Goal: Browse casually

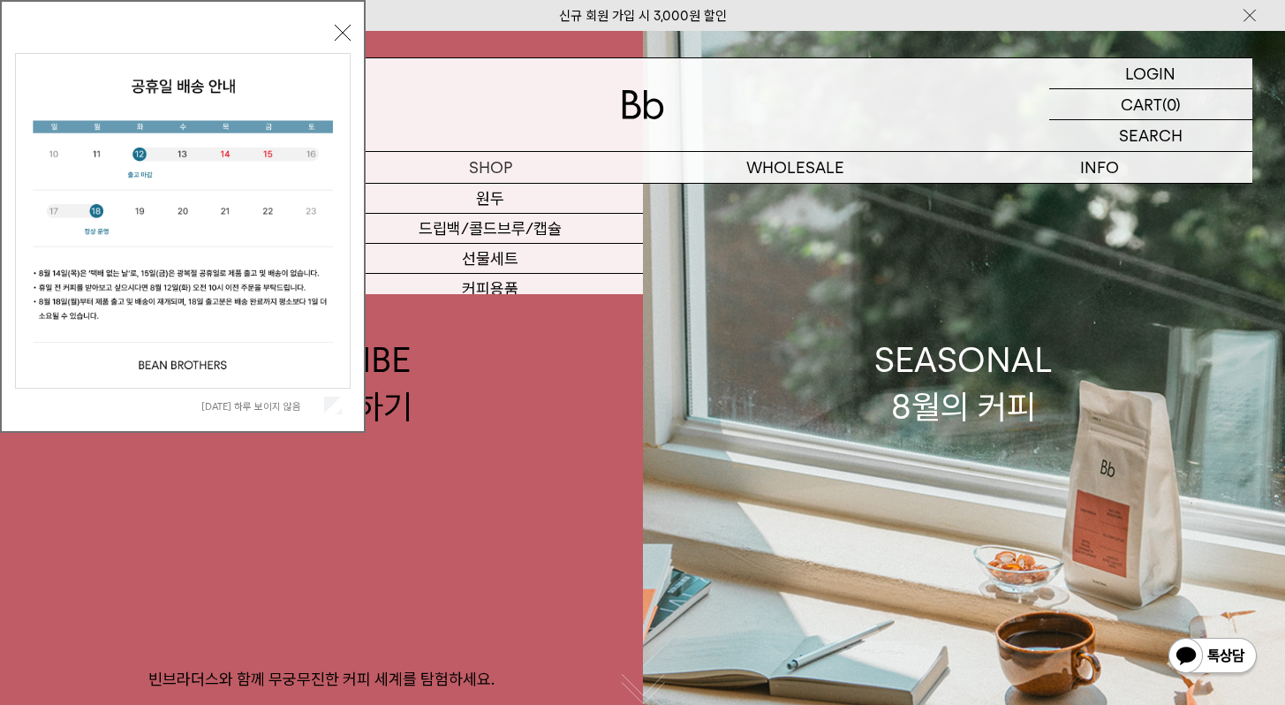
click at [342, 18] on div "오늘 하루 보이지 않음 닫기" at bounding box center [183, 216] width 366 height 433
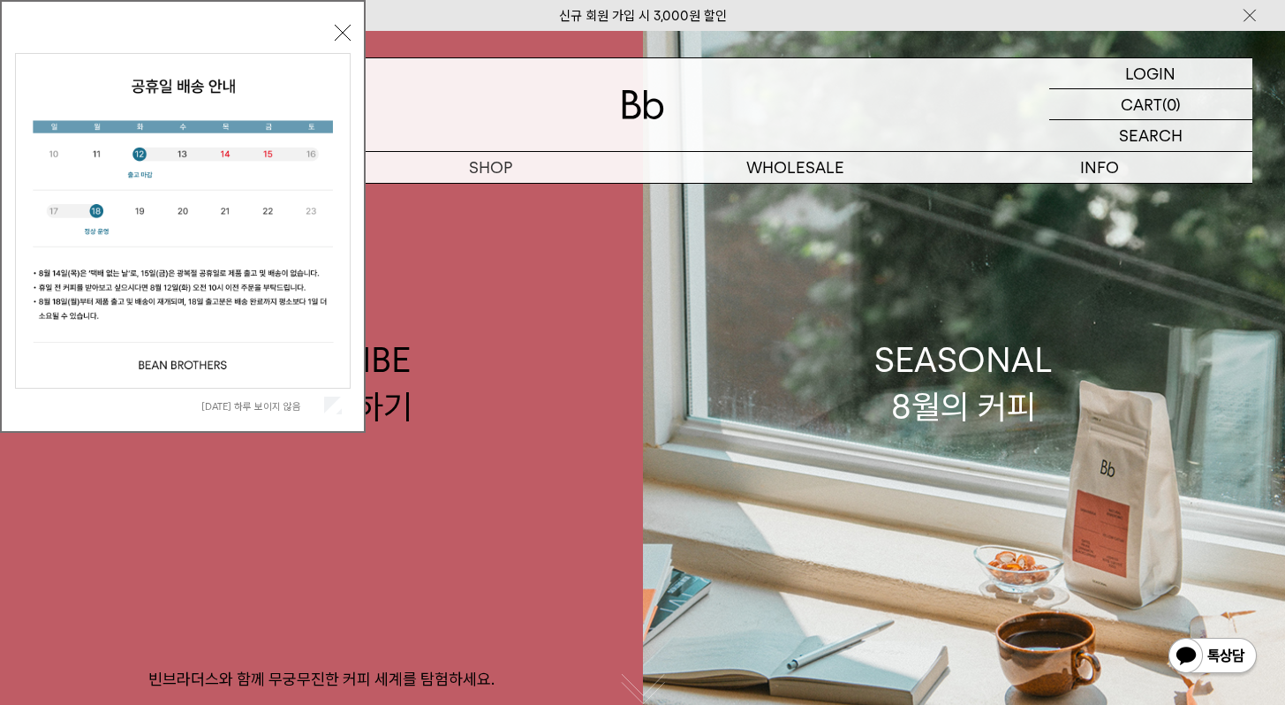
click at [341, 33] on button "닫기" at bounding box center [343, 33] width 16 height 16
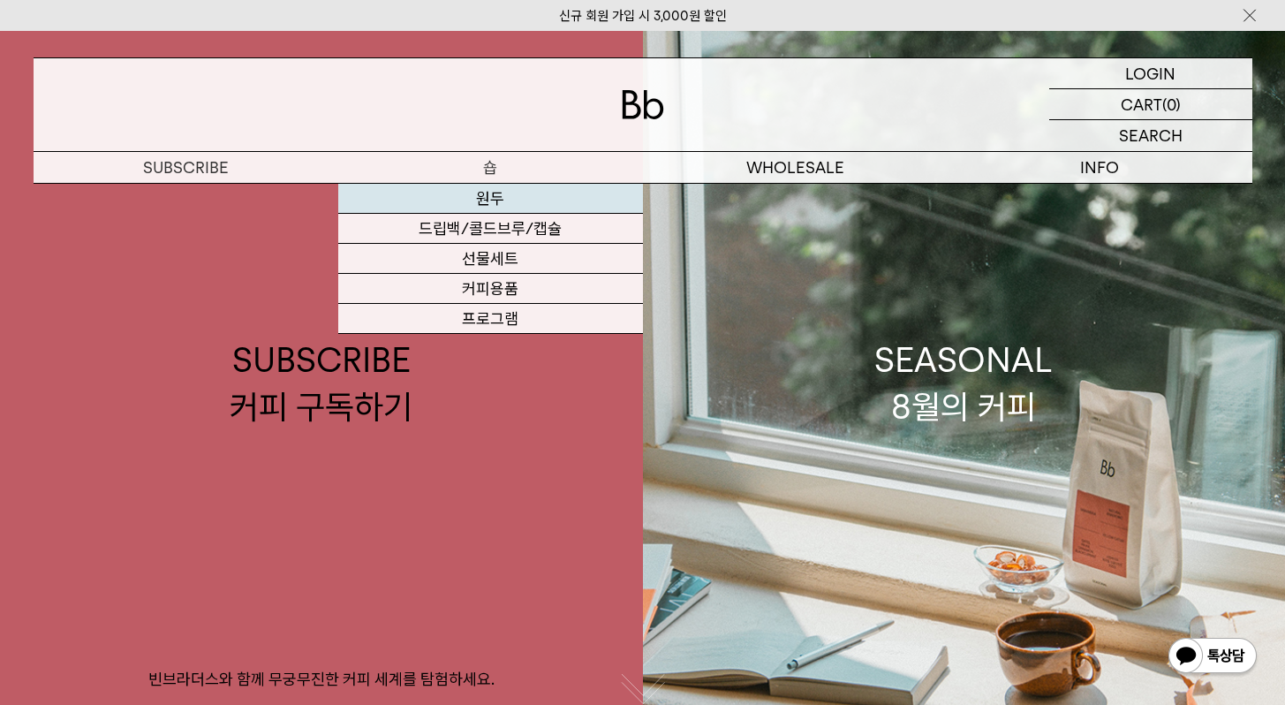
click at [508, 191] on link "원두" at bounding box center [490, 199] width 305 height 30
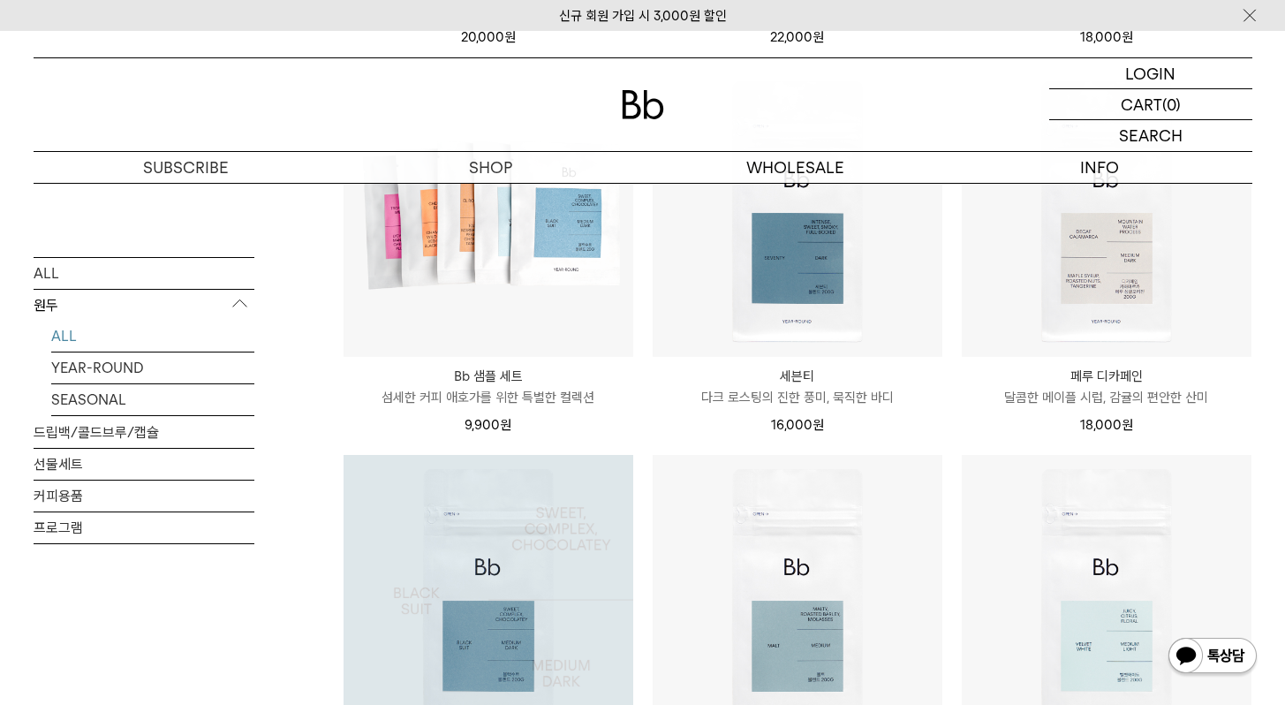
scroll to position [789, 0]
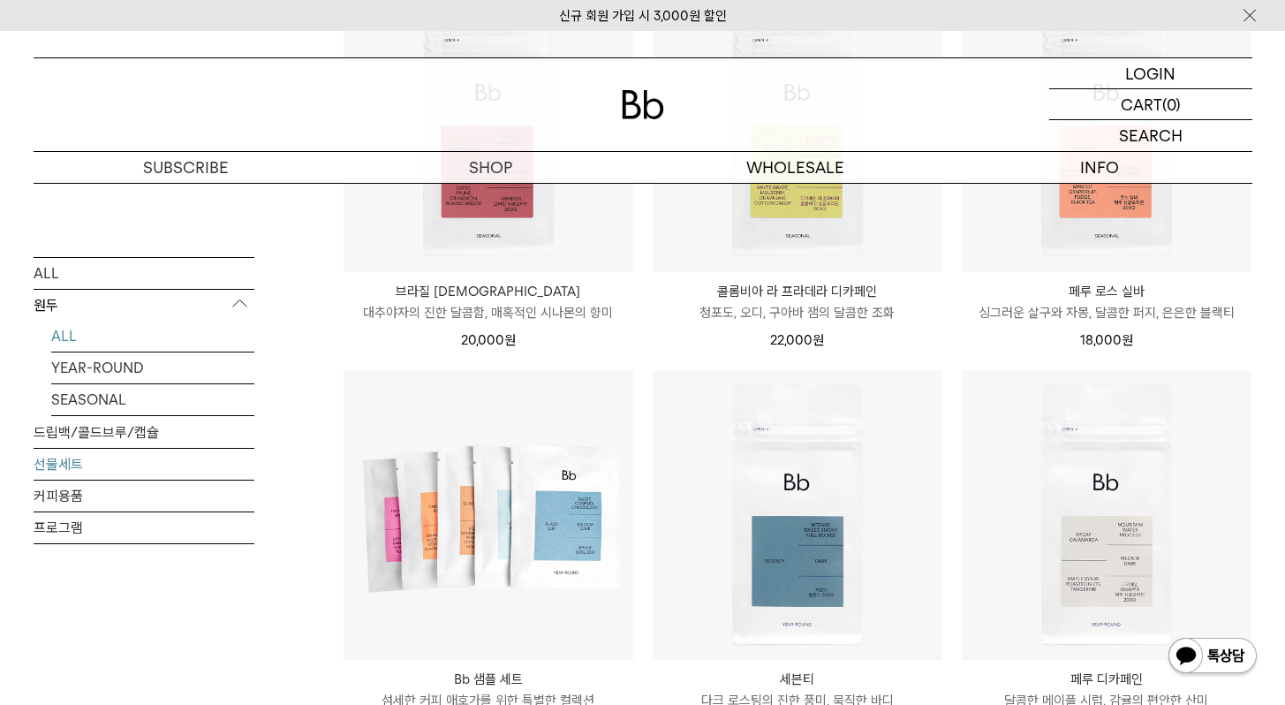
click at [106, 452] on link "선물세트" at bounding box center [144, 463] width 221 height 31
click at [108, 441] on link "드립백/콜드브루/캡슐" at bounding box center [144, 431] width 221 height 31
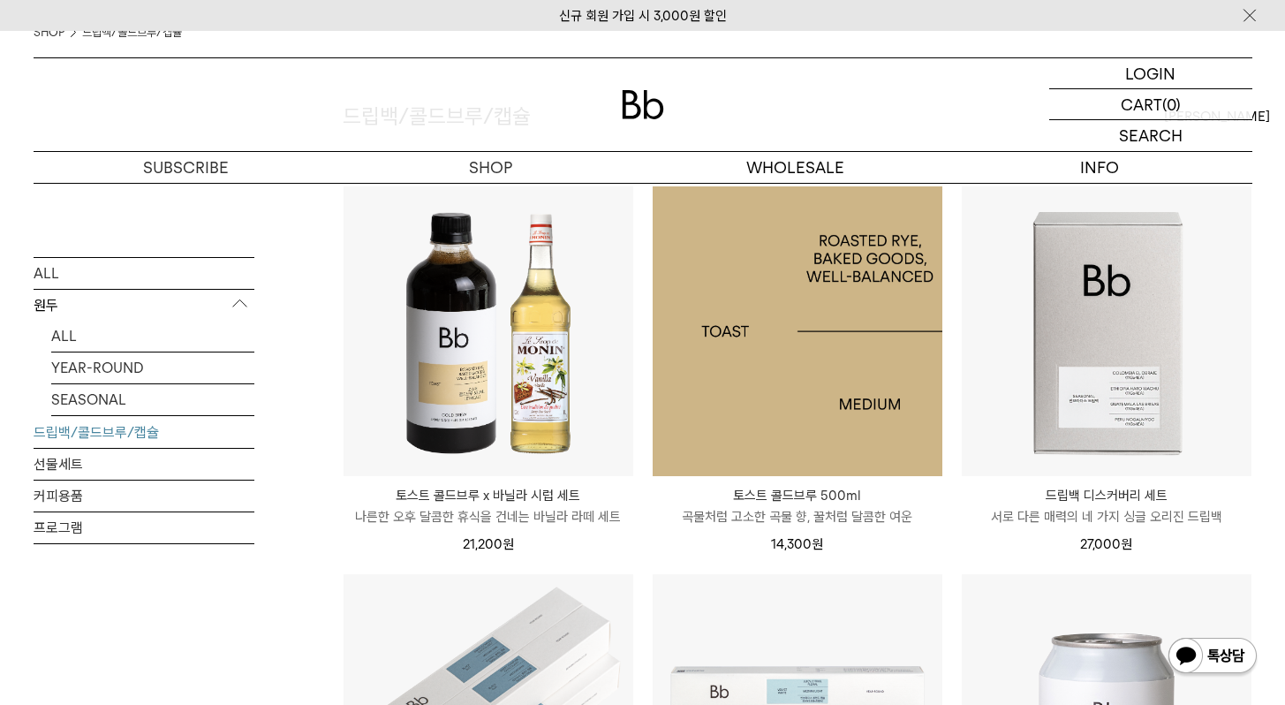
scroll to position [245, 0]
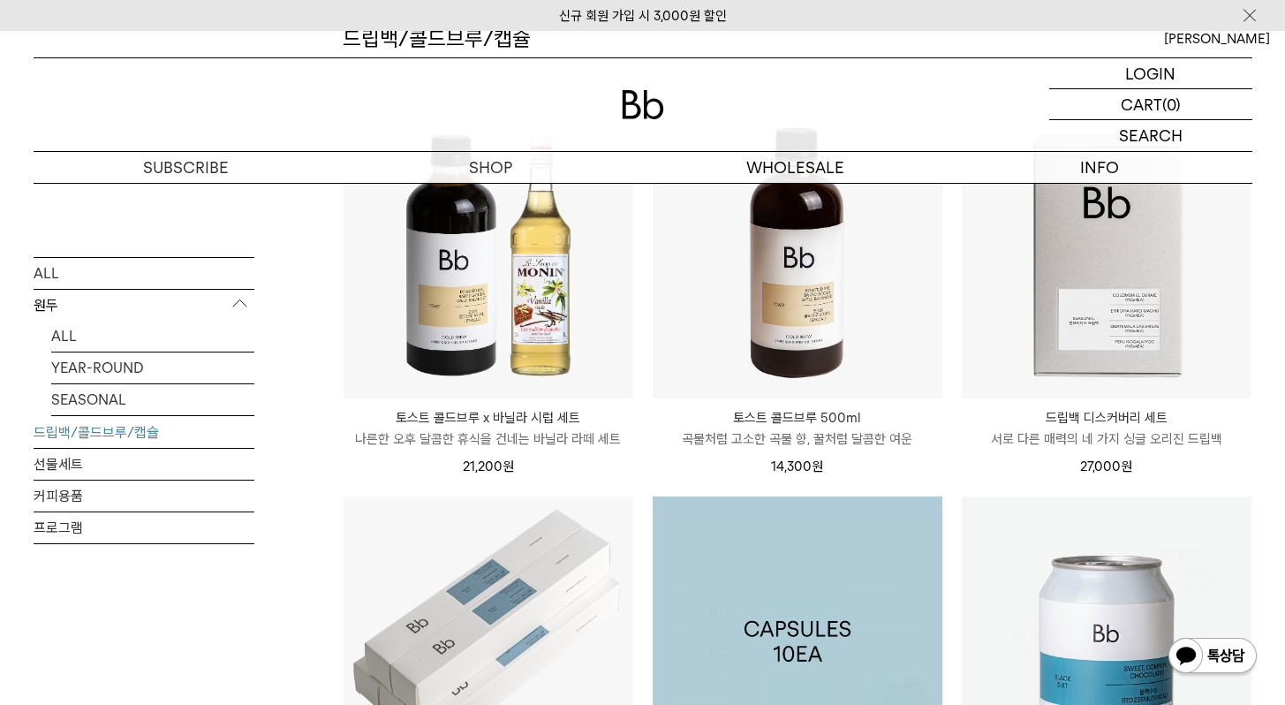
click at [0, 0] on img at bounding box center [0, 0] width 0 height 0
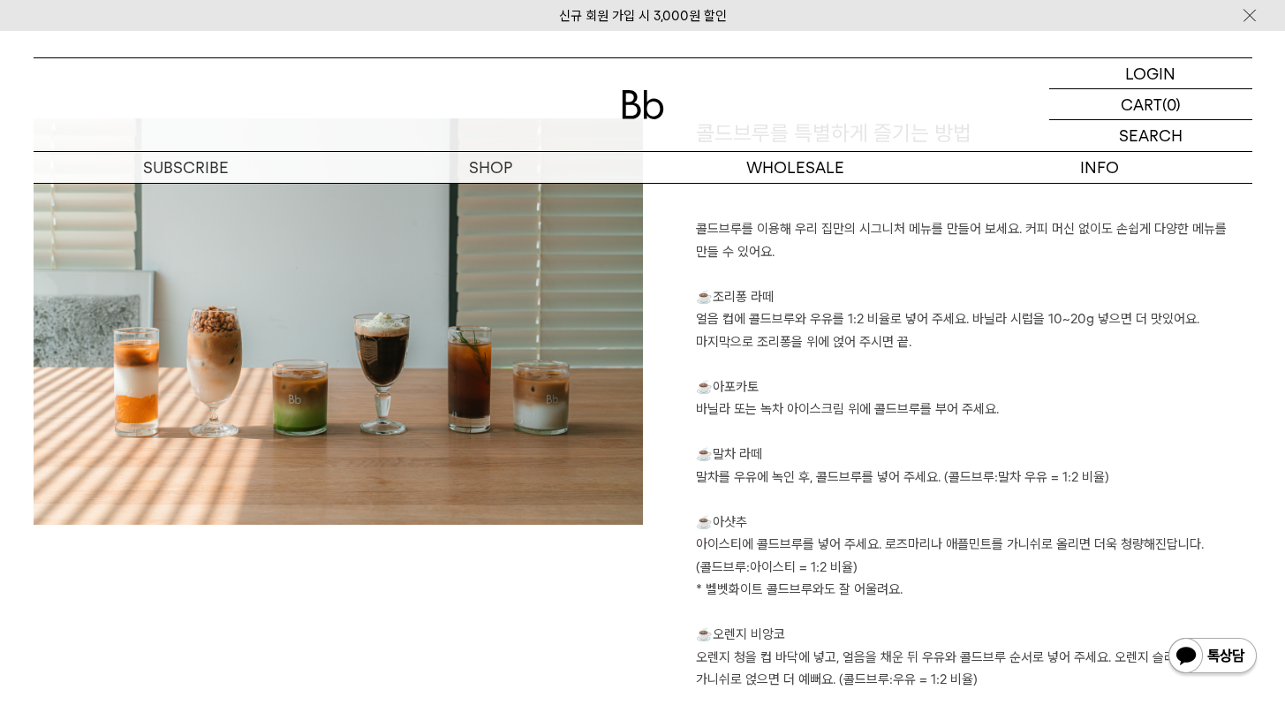
scroll to position [1528, 0]
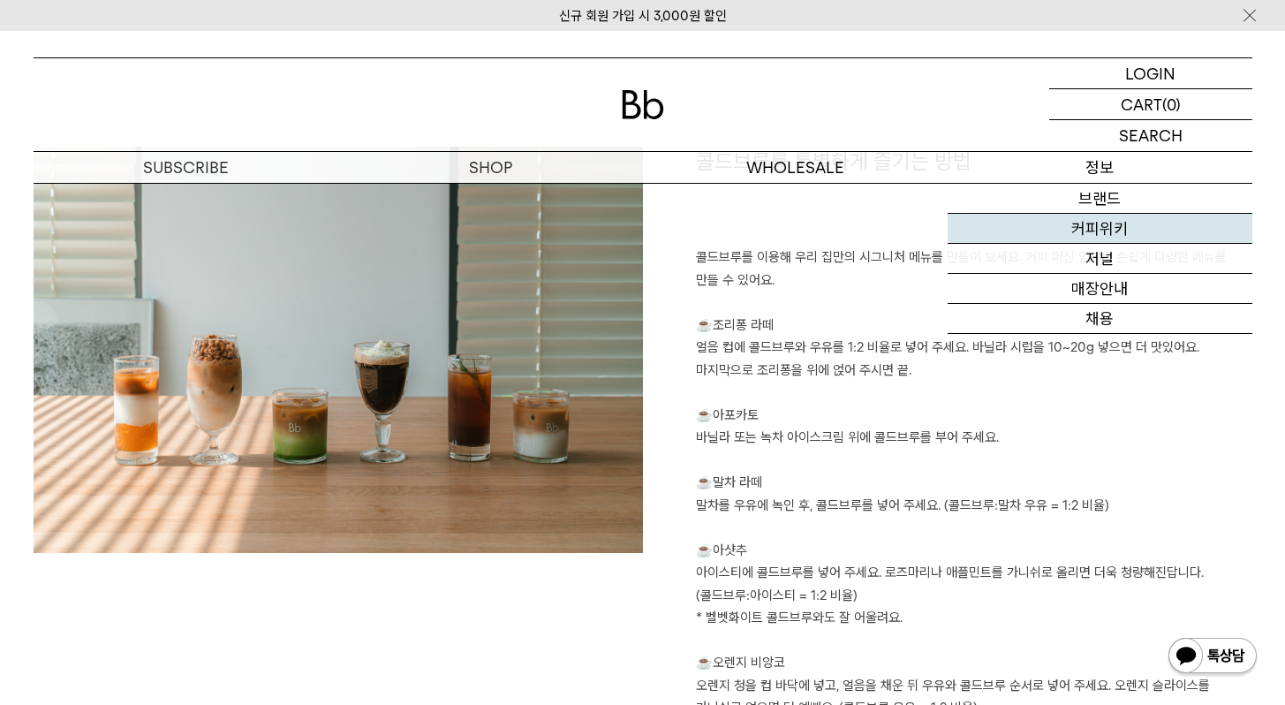
click at [1101, 234] on link "커피위키" at bounding box center [1099, 229] width 305 height 30
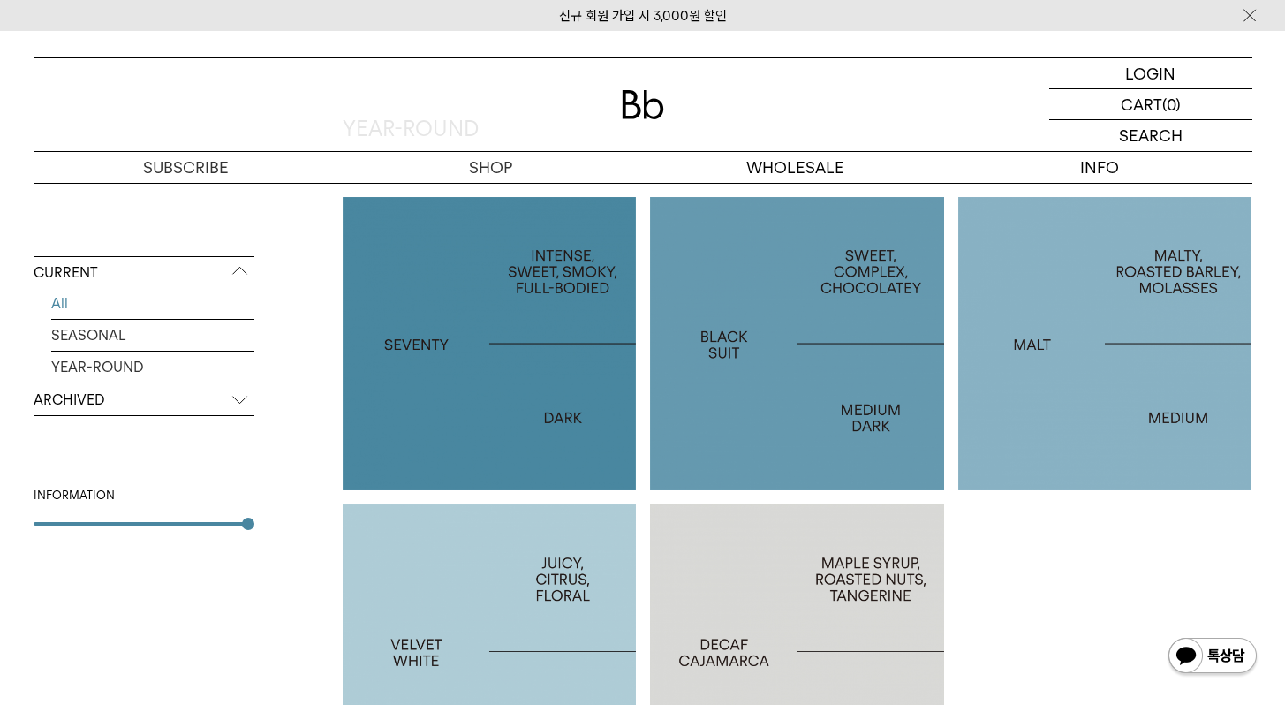
scroll to position [947, 0]
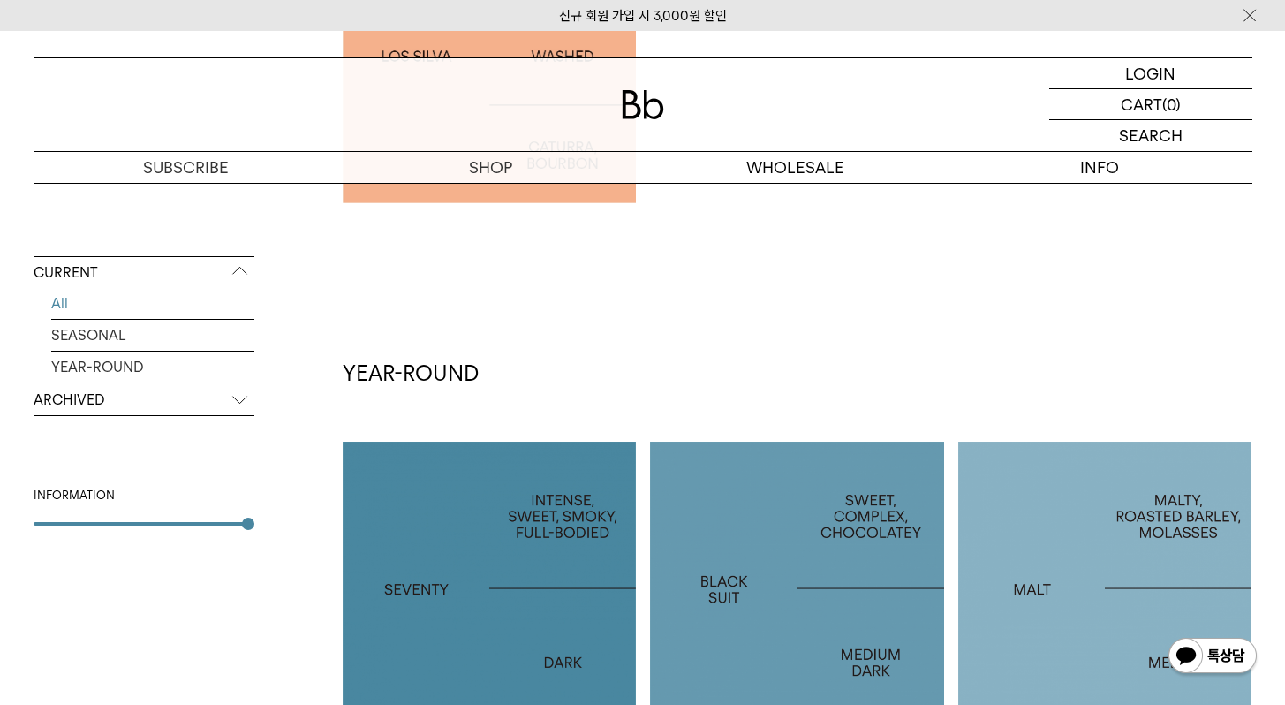
click at [120, 410] on p "ARCHIVED" at bounding box center [144, 400] width 221 height 32
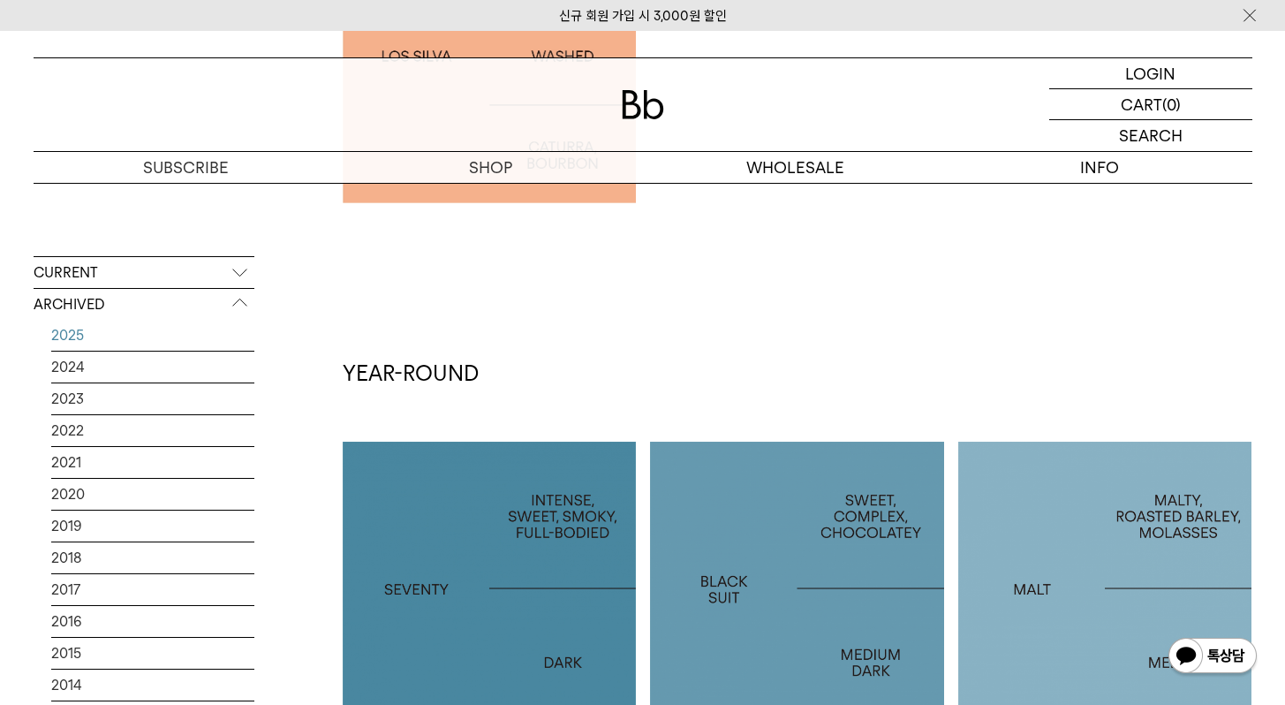
click at [126, 340] on link "2025" at bounding box center [152, 335] width 203 height 31
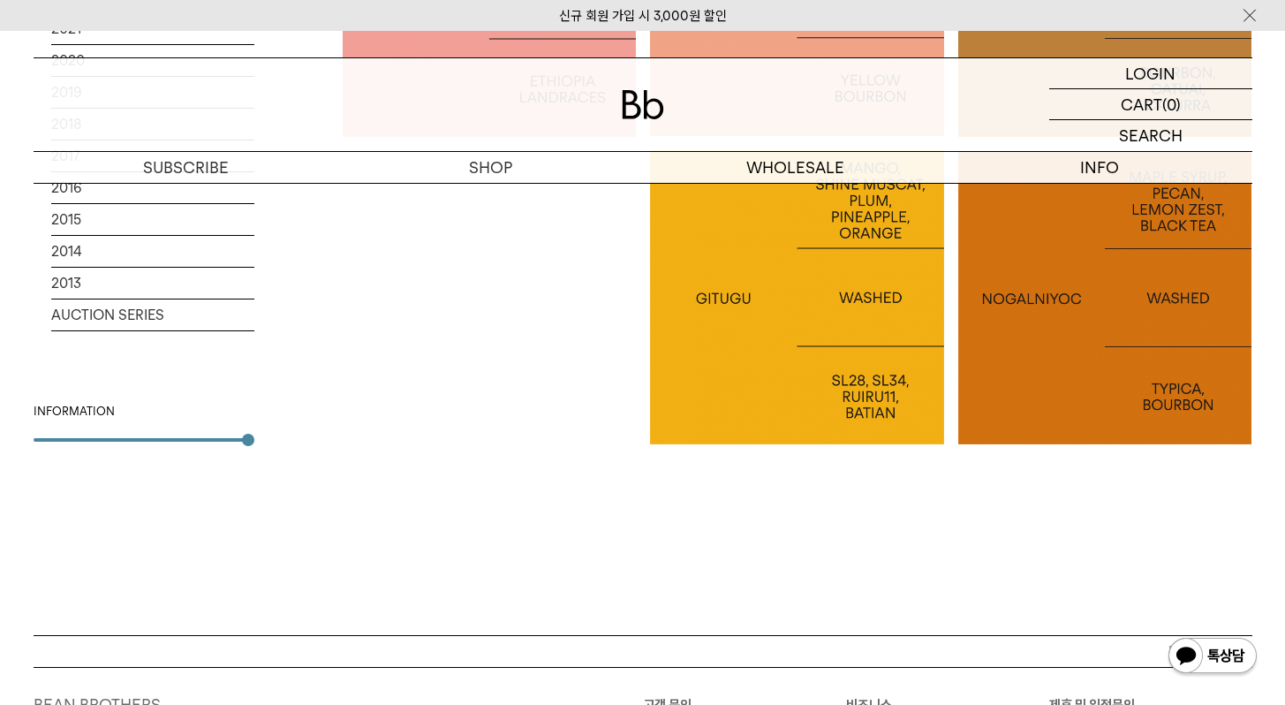
scroll to position [2237, 0]
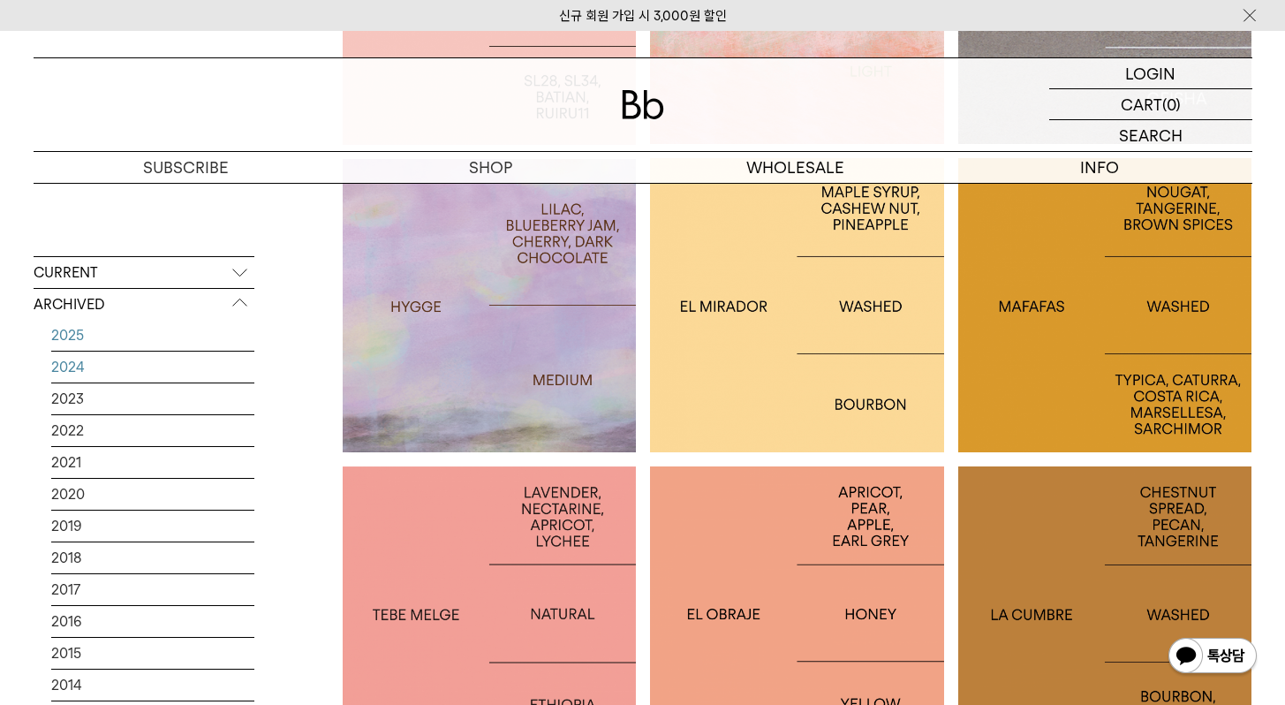
click at [127, 367] on link "2024" at bounding box center [152, 366] width 203 height 31
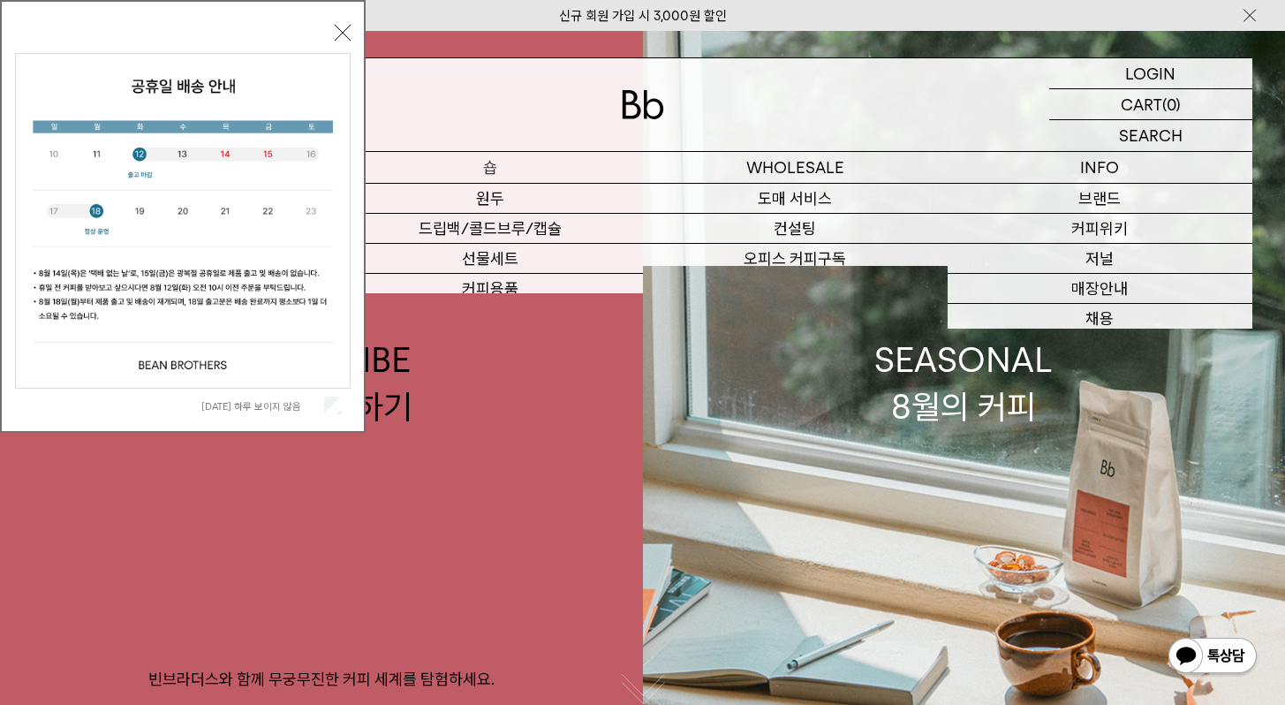
click at [523, 168] on p "숍" at bounding box center [490, 167] width 305 height 31
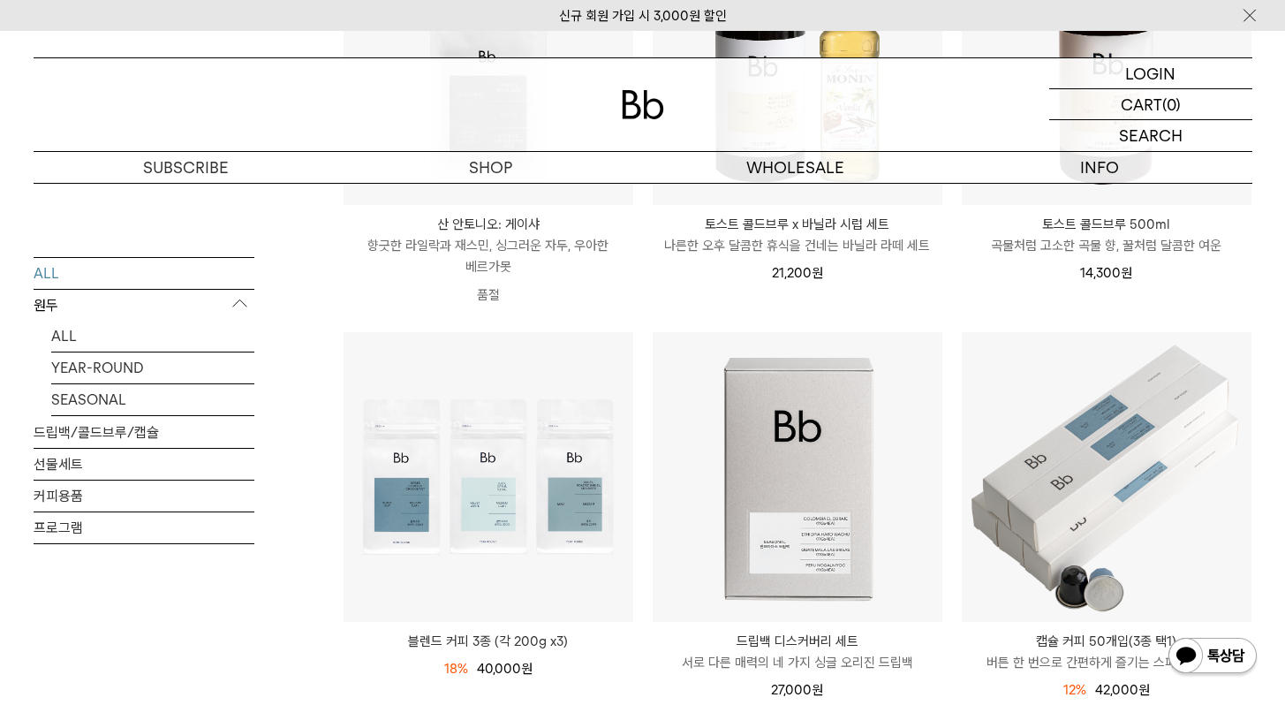
scroll to position [442, 0]
